Goal: Navigation & Orientation: Find specific page/section

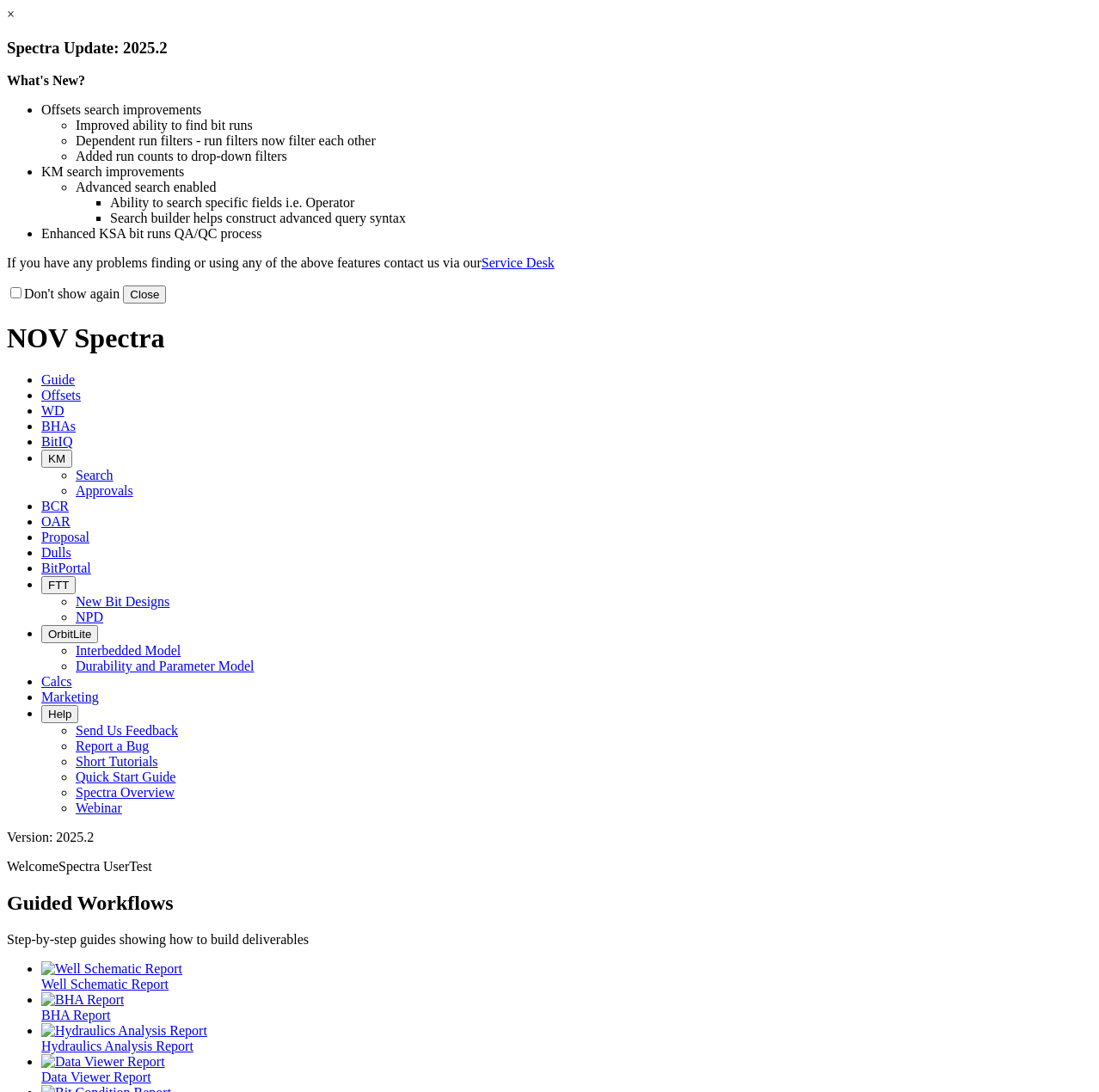
drag, startPoint x: 240, startPoint y: 465, endPoint x: 267, endPoint y: 469, distance: 27.3
click at [119, 301] on label "Don't show again" at bounding box center [63, 294] width 113 height 15
click at [22, 299] on input "Don't show again" at bounding box center [16, 293] width 11 height 11
checkbox input "true"
click at [166, 303] on button "Close" at bounding box center [144, 294] width 43 height 18
